Goal: Task Accomplishment & Management: Use online tool/utility

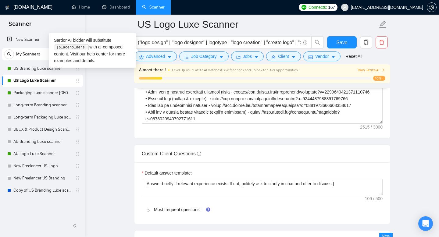
scroll to position [154, 0]
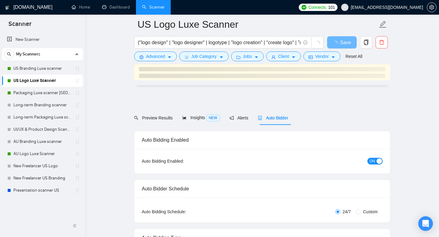
scroll to position [841, 0]
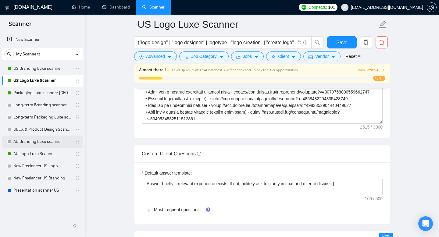
click at [42, 142] on link "AU Branding Luxe scanner" at bounding box center [42, 142] width 58 height 12
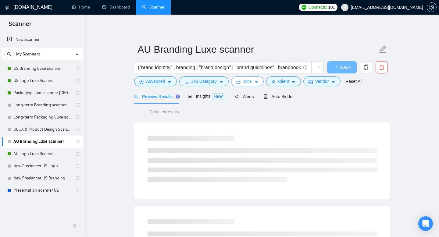
click at [259, 80] on span "caret-down" at bounding box center [256, 82] width 4 height 5
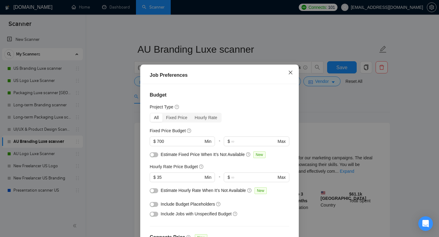
click at [290, 68] on span "Close" at bounding box center [290, 73] width 16 height 16
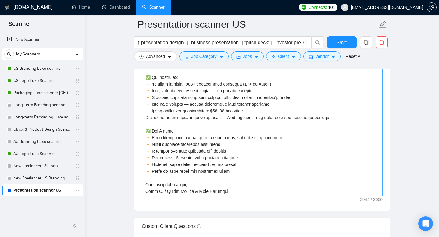
scroll to position [747, 0]
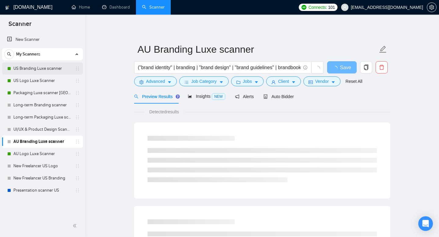
click at [38, 68] on link "US Branding Luxe scanner" at bounding box center [42, 69] width 58 height 12
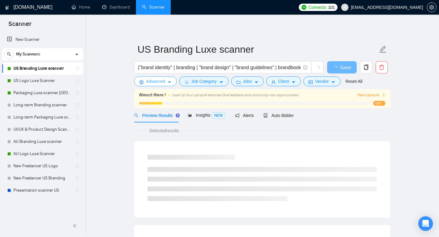
click at [162, 83] on span "Advanced" at bounding box center [155, 81] width 19 height 7
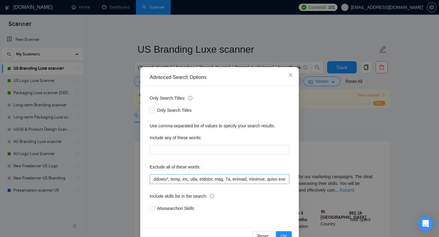
scroll to position [0, 80]
click at [284, 233] on button "OK" at bounding box center [284, 237] width 16 height 10
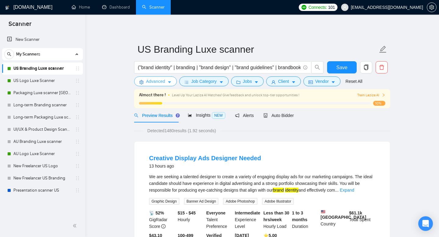
click at [166, 81] on button "Advanced" at bounding box center [155, 82] width 43 height 10
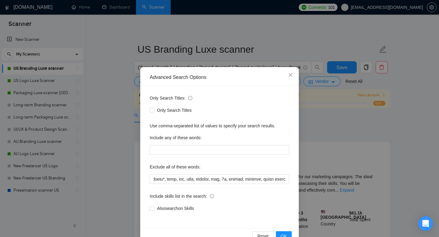
scroll to position [16, 0]
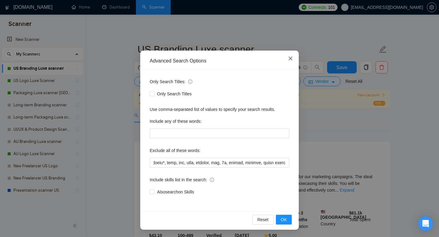
click at [292, 56] on span "Close" at bounding box center [290, 59] width 16 height 16
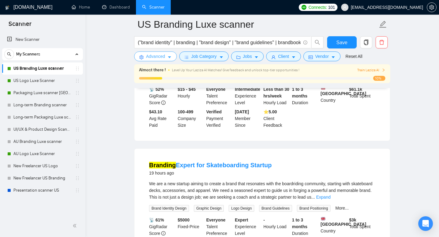
scroll to position [139, 0]
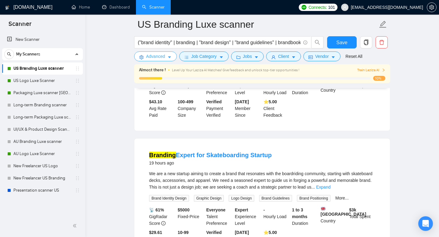
click at [160, 59] on span "Advanced" at bounding box center [155, 56] width 19 height 7
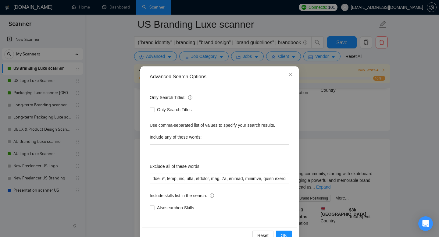
scroll to position [0, 0]
click at [292, 76] on icon "close" at bounding box center [290, 75] width 5 height 5
